Goal: Information Seeking & Learning: Check status

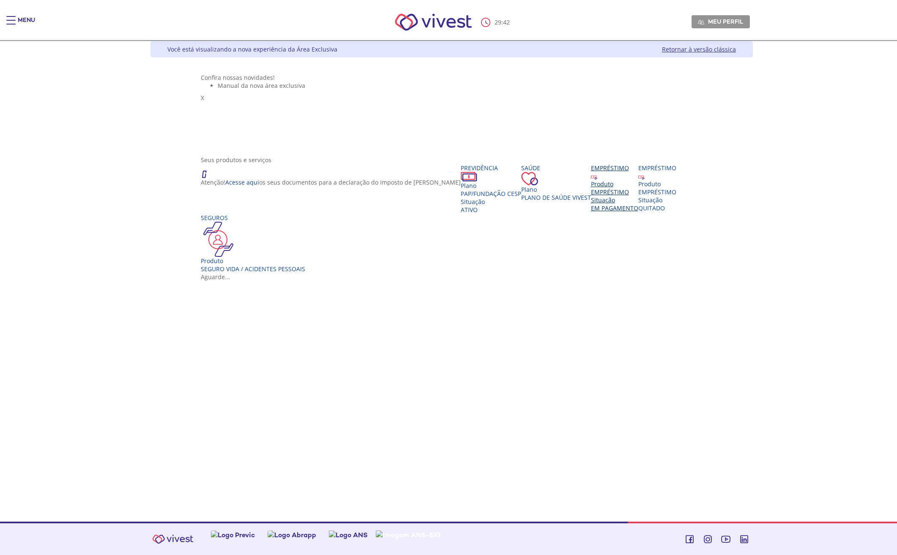
click at [598, 212] on span "EM PAGAMENTO" at bounding box center [614, 208] width 47 height 8
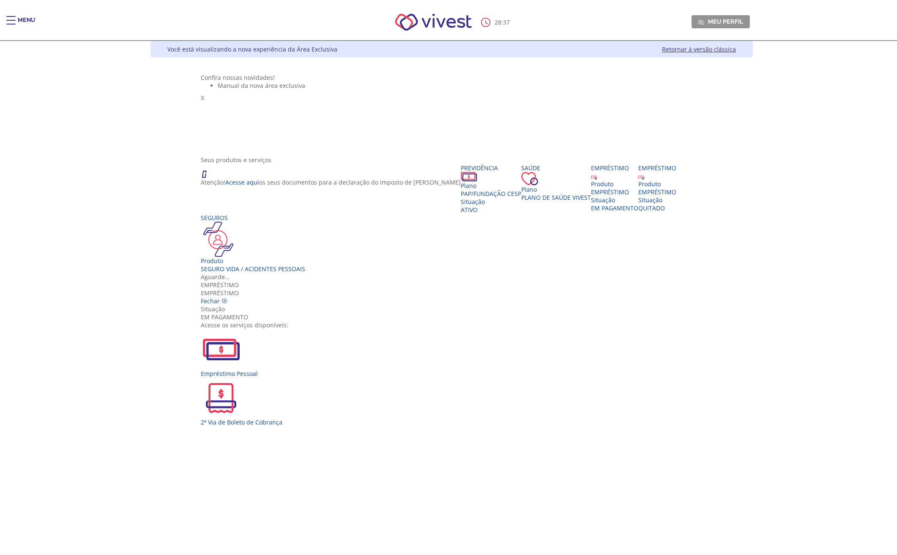
click at [491, 342] on div "Empréstimo EMPRÉSTIMO Fechar Situação EM PAGAMENTO Acesse os serviços disponíve…" at bounding box center [452, 353] width 502 height 145
click at [241, 329] on img "Vivest" at bounding box center [221, 349] width 41 height 41
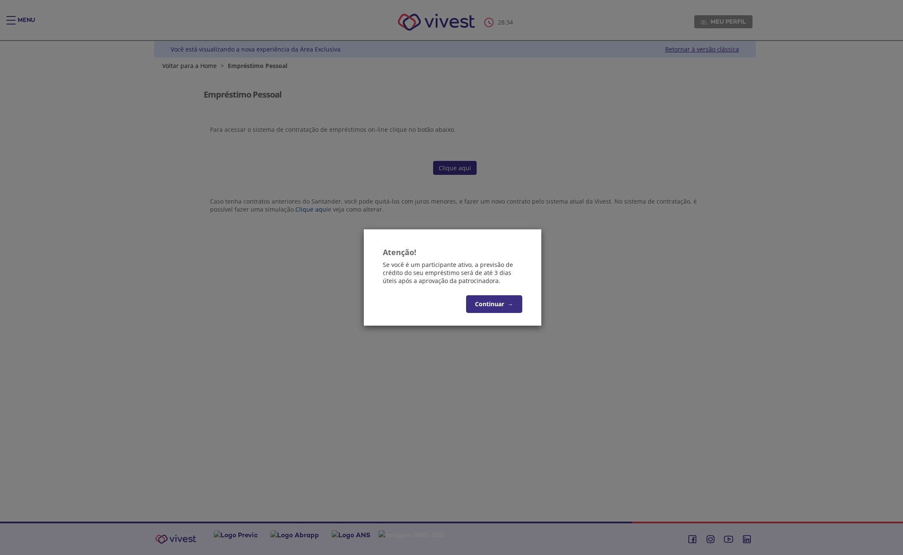
click at [502, 311] on button "Continuar →" at bounding box center [494, 304] width 56 height 18
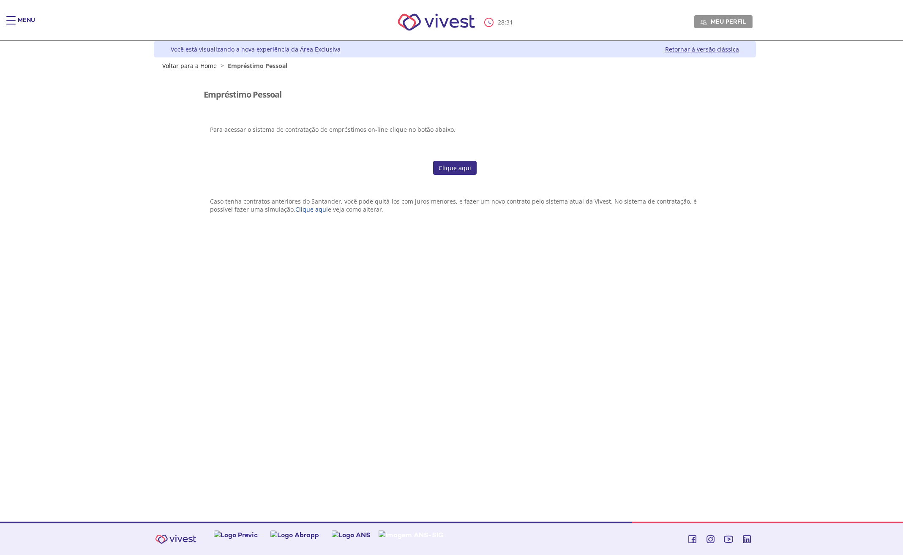
click at [463, 165] on link "Clique aqui" at bounding box center [455, 168] width 44 height 14
click at [30, 17] on div "Menu" at bounding box center [26, 24] width 17 height 17
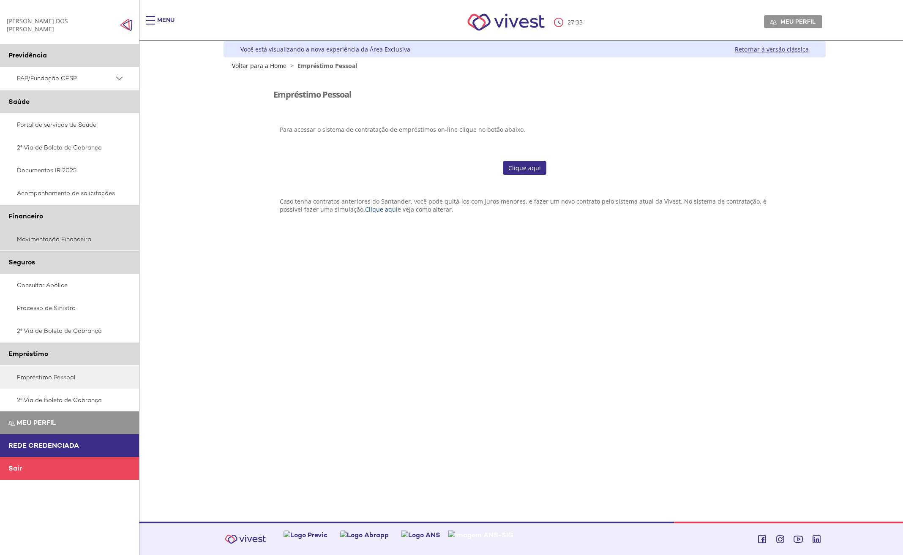
click at [83, 234] on link "Movimentação Financeira" at bounding box center [69, 239] width 139 height 23
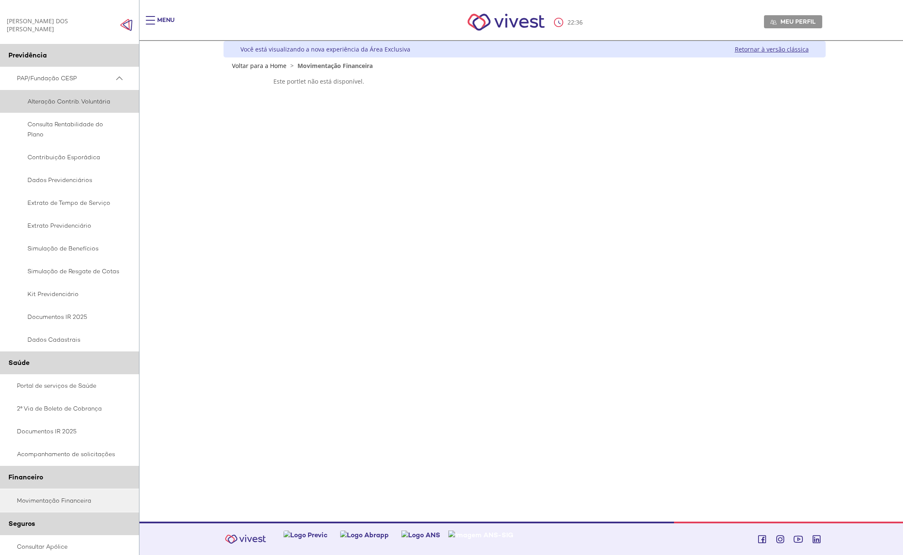
click at [88, 96] on span "Alteração Contrib. Voluntária" at bounding box center [68, 101] width 103 height 10
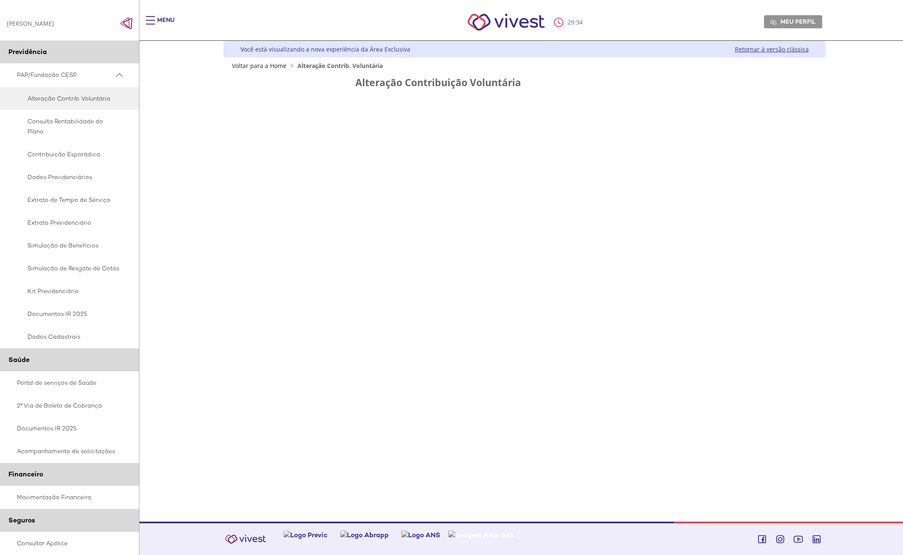
click at [364, 258] on div "Z6_L19A13G0LGPF00Q7UV9Q807RM1 Você está visualizando a nova experiência da Área…" at bounding box center [521, 281] width 608 height 481
click at [80, 223] on span "Extrato Previdenciário" at bounding box center [68, 223] width 103 height 10
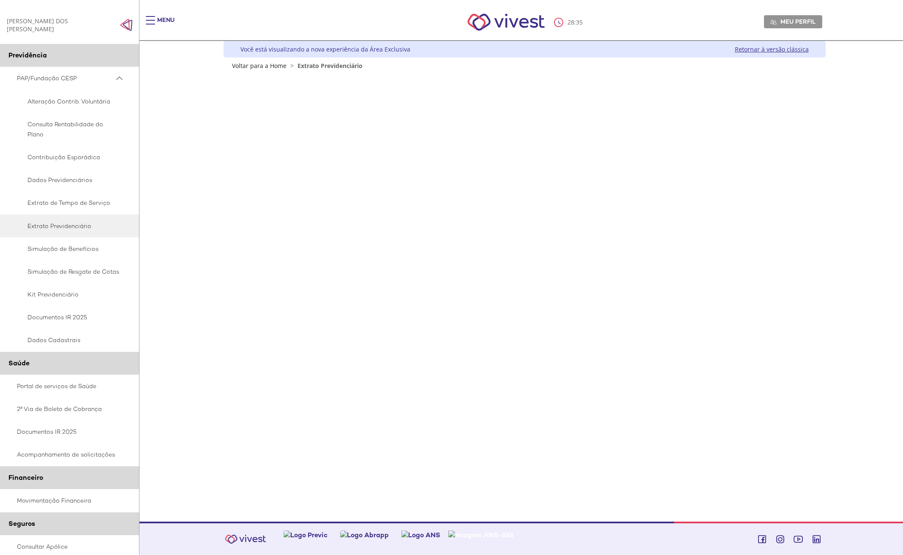
click at [787, 46] on link "Retornar à versão clássica" at bounding box center [772, 49] width 74 height 8
